Goal: Information Seeking & Learning: Compare options

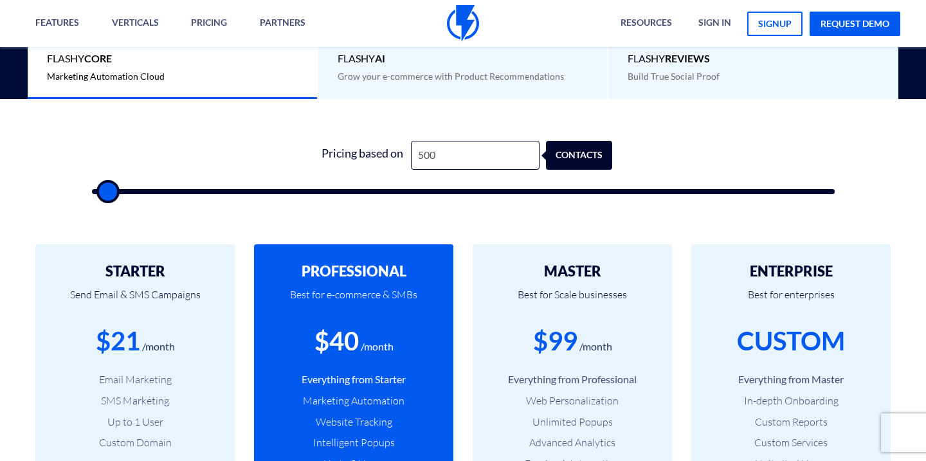
scroll to position [284, 0]
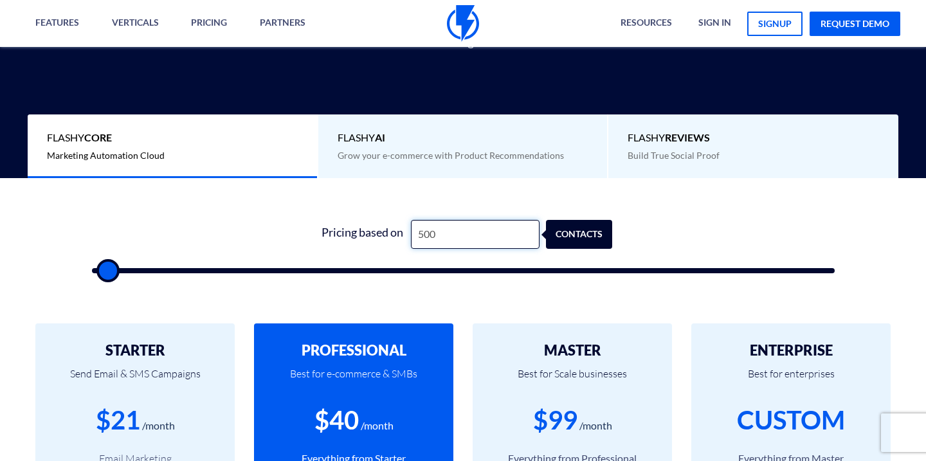
click at [412, 236] on input "500" at bounding box center [475, 234] width 129 height 29
type input "1,000"
type input "1000"
type input "500"
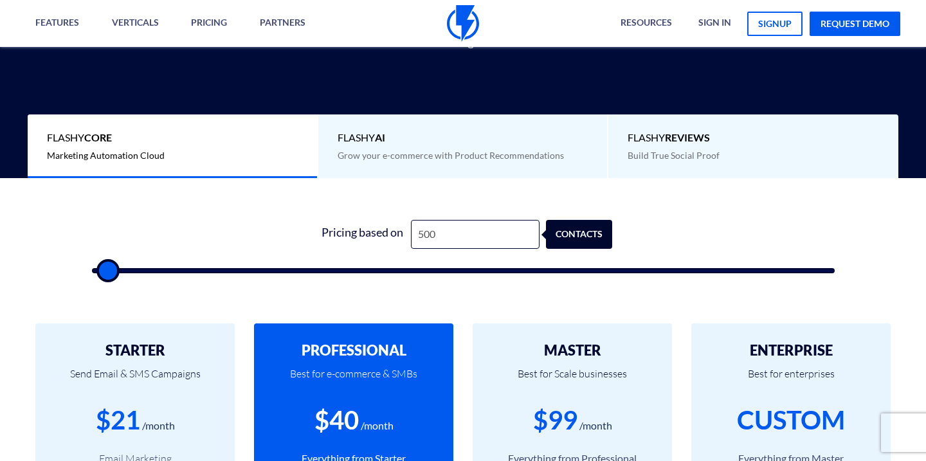
type input "500"
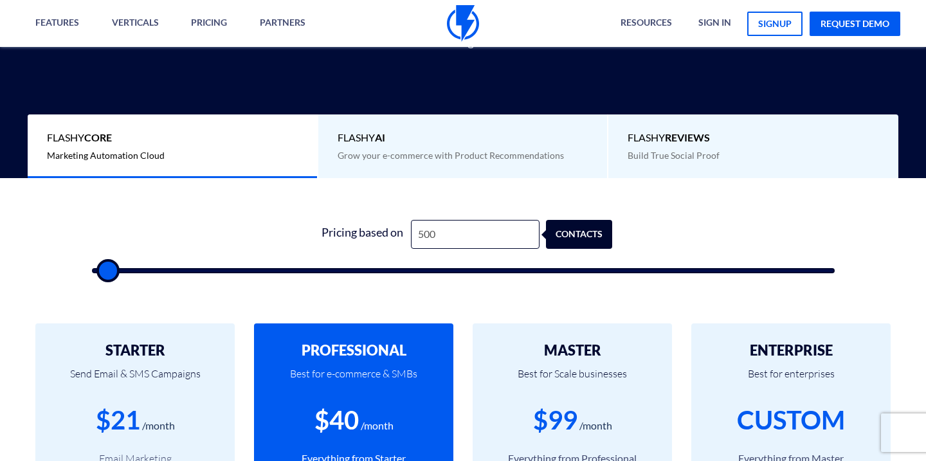
type input "500"
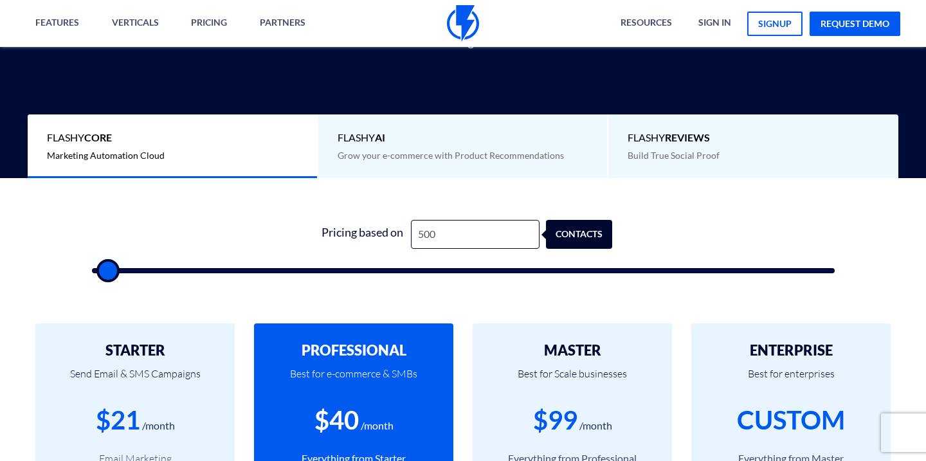
type input "500"
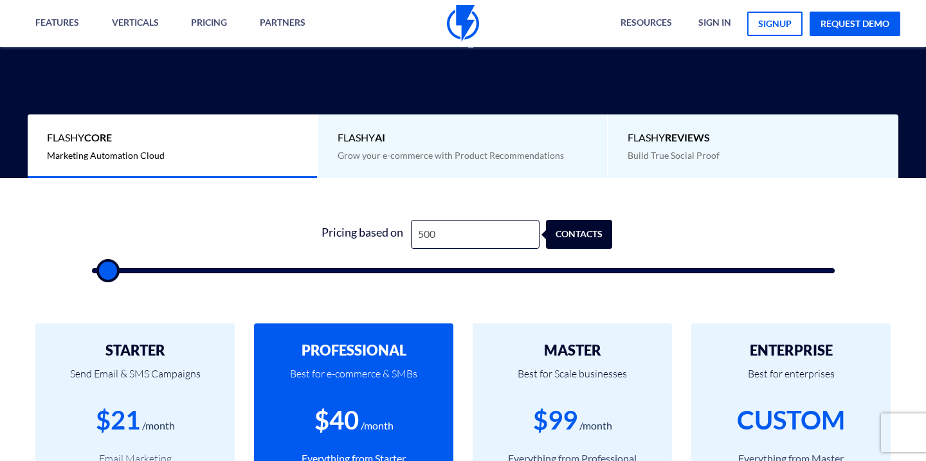
type input "500"
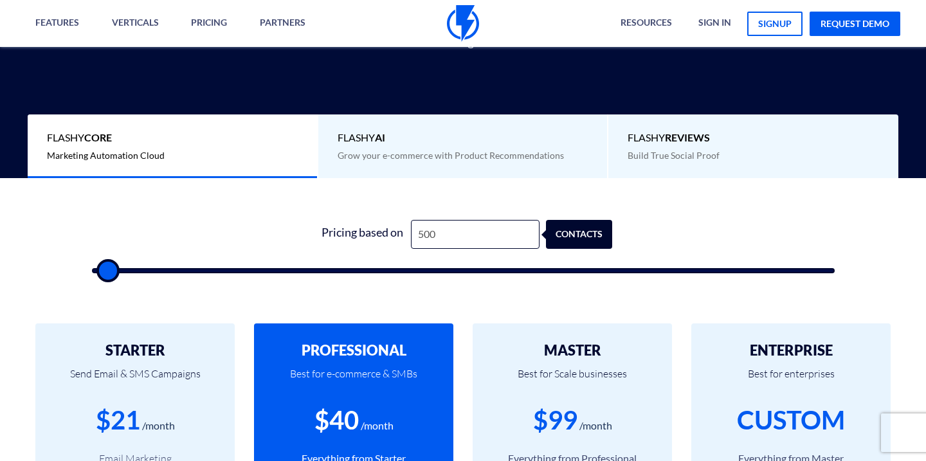
drag, startPoint x: 112, startPoint y: 266, endPoint x: 75, endPoint y: 266, distance: 37.3
click at [92, 268] on input "range" at bounding box center [463, 270] width 743 height 5
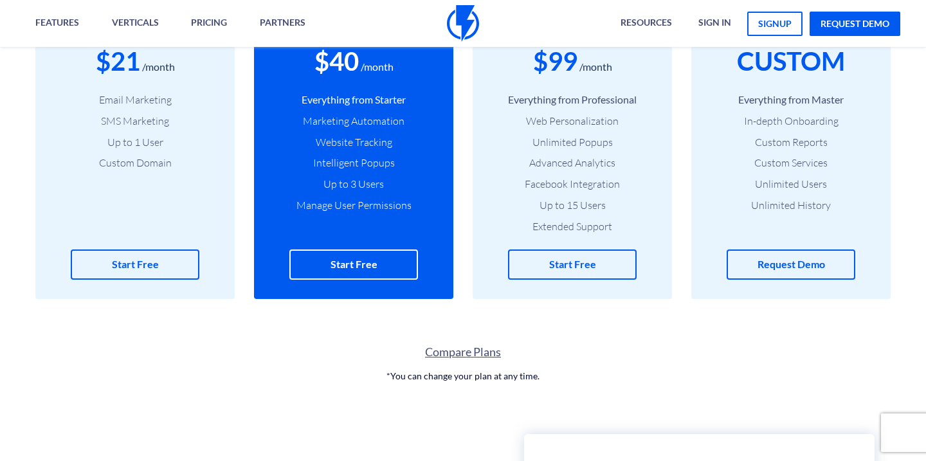
scroll to position [633, 0]
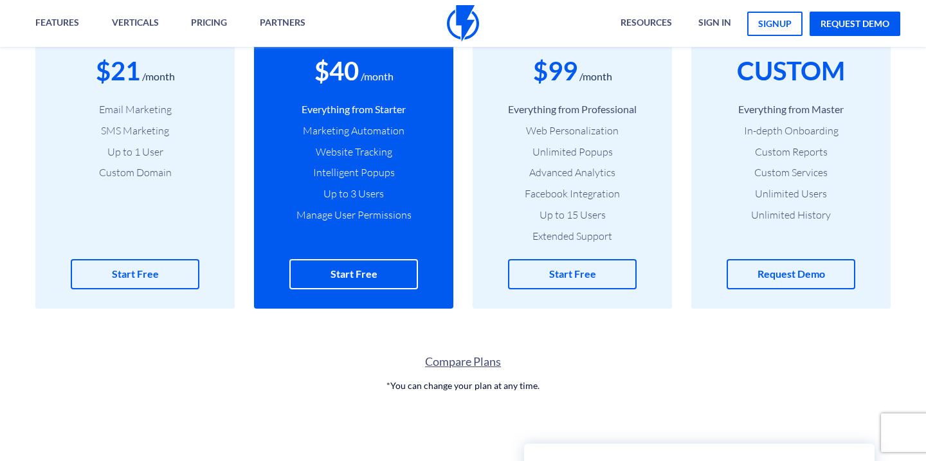
click at [461, 367] on link "Compare Plans" at bounding box center [463, 362] width 926 height 17
